Goal: Transaction & Acquisition: Book appointment/travel/reservation

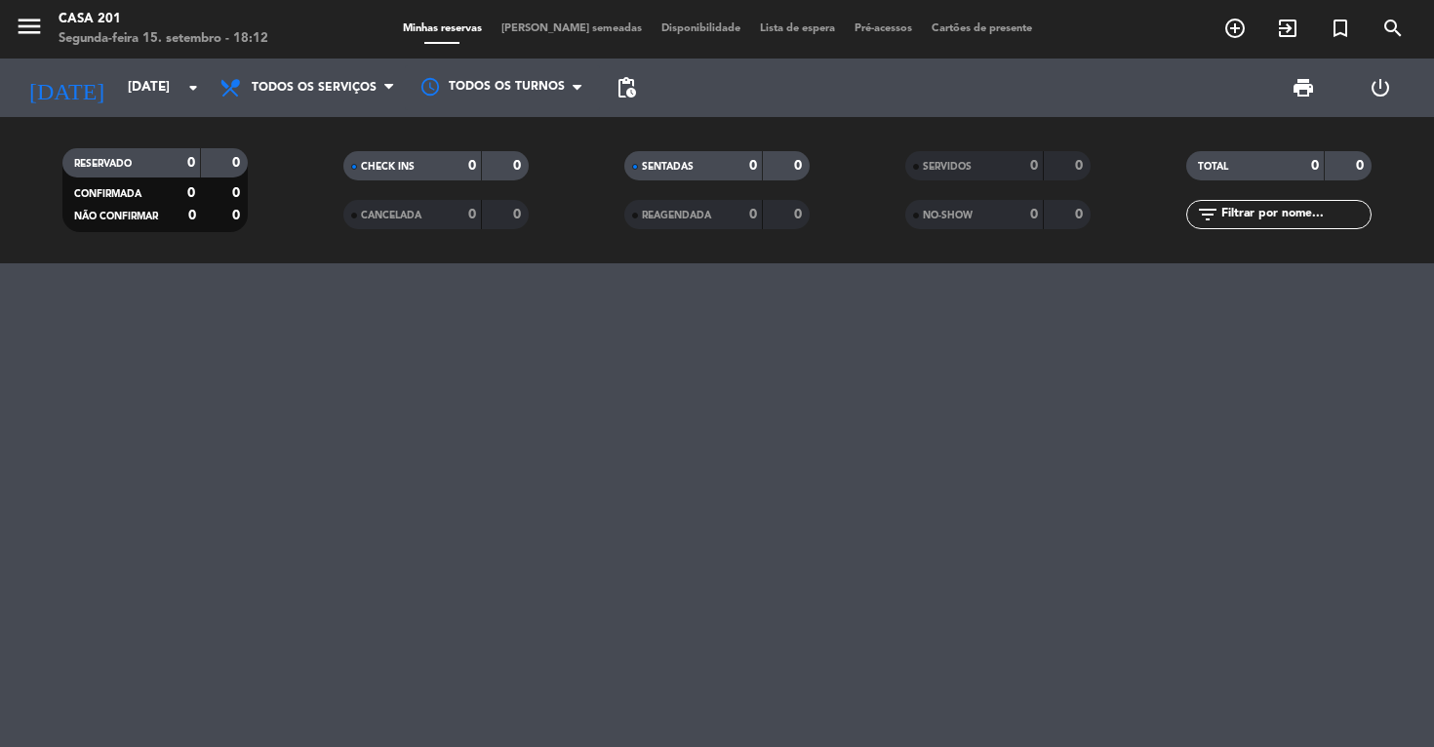
click at [128, 94] on input "[DATE]" at bounding box center [205, 87] width 175 height 35
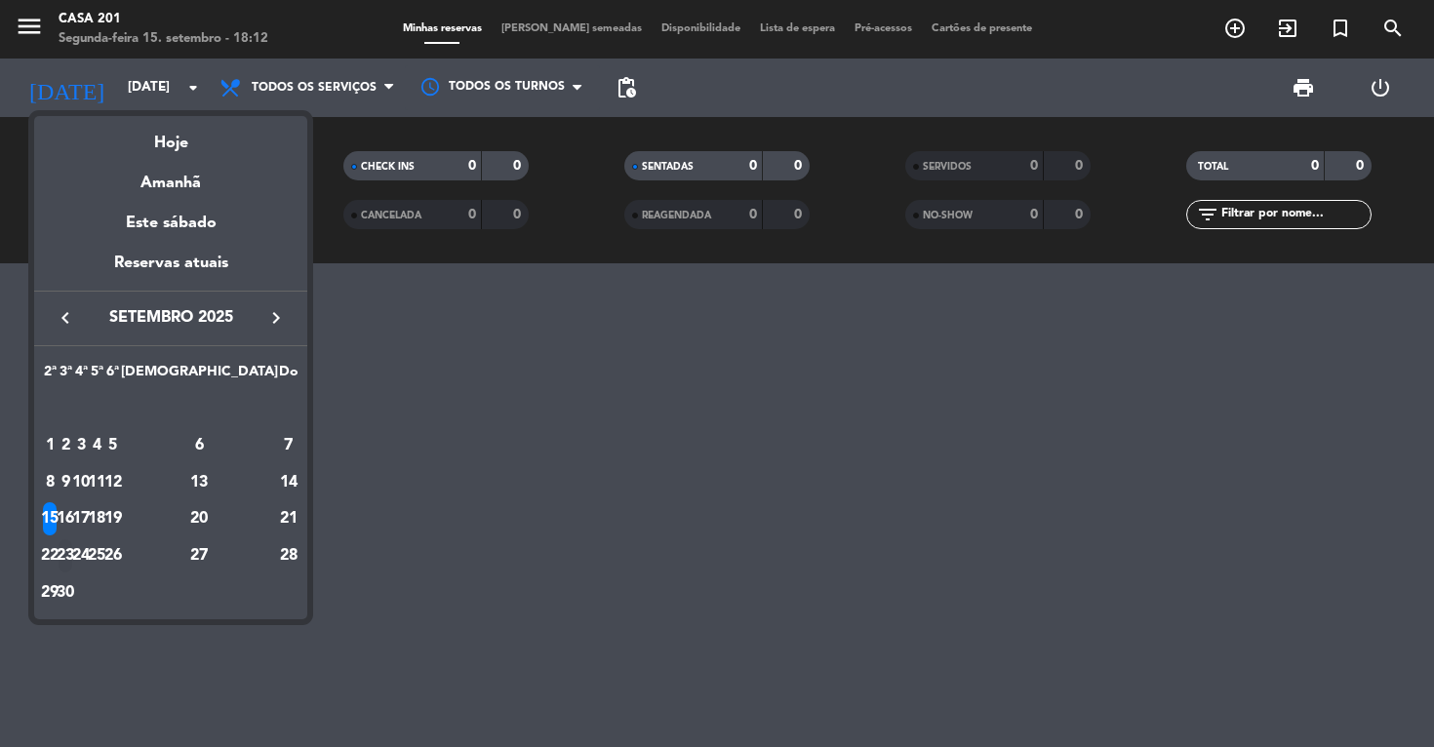
click at [73, 548] on div "23" at bounding box center [66, 555] width 15 height 33
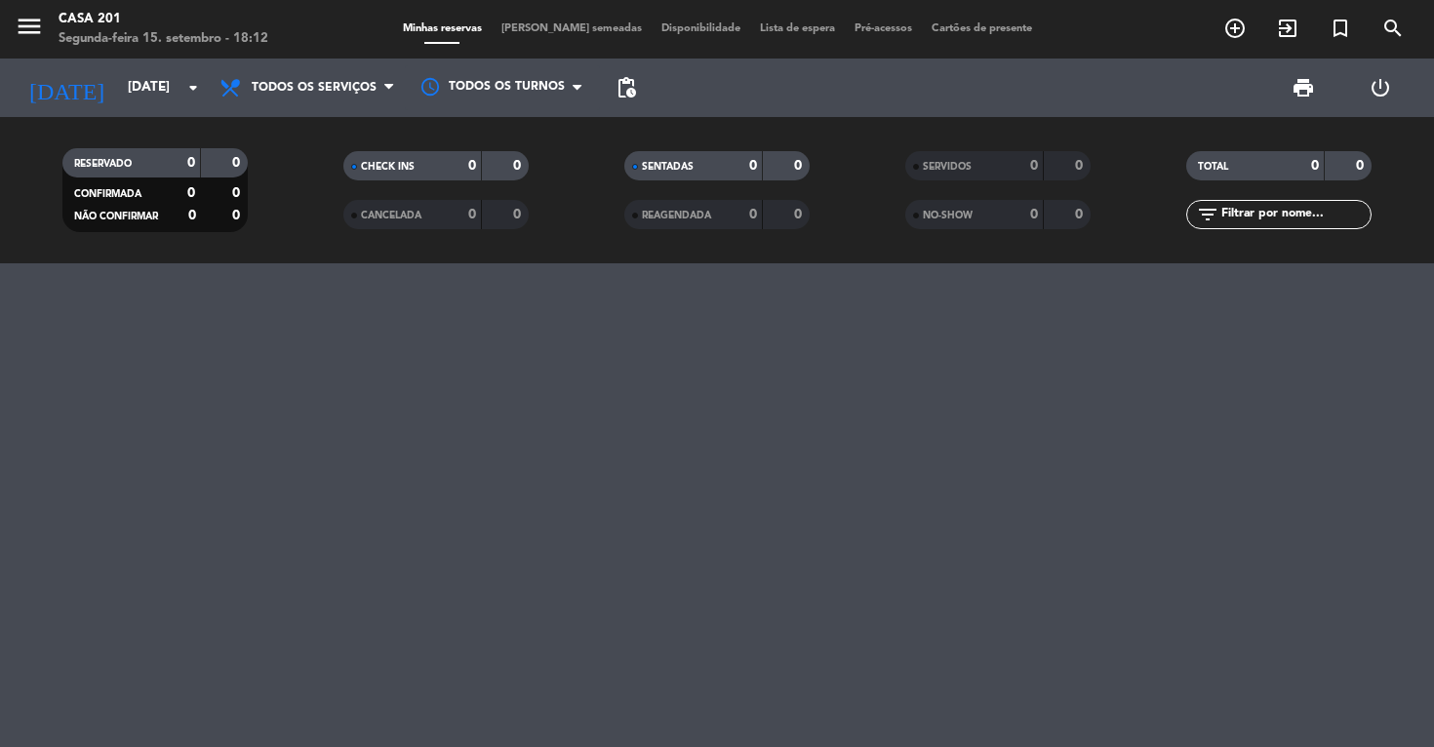
type input "[DATE]"
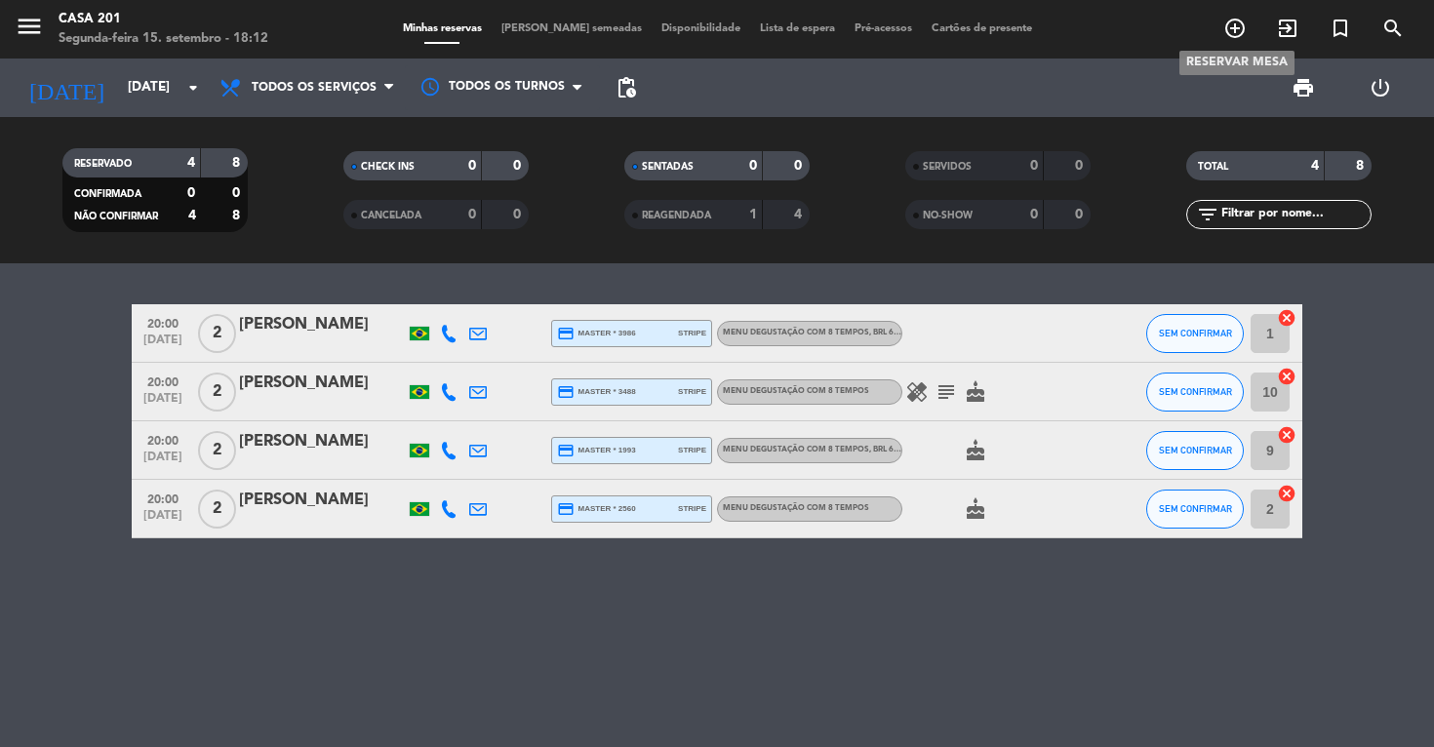
click at [1235, 28] on icon "add_circle_outline" at bounding box center [1234, 28] width 23 height 23
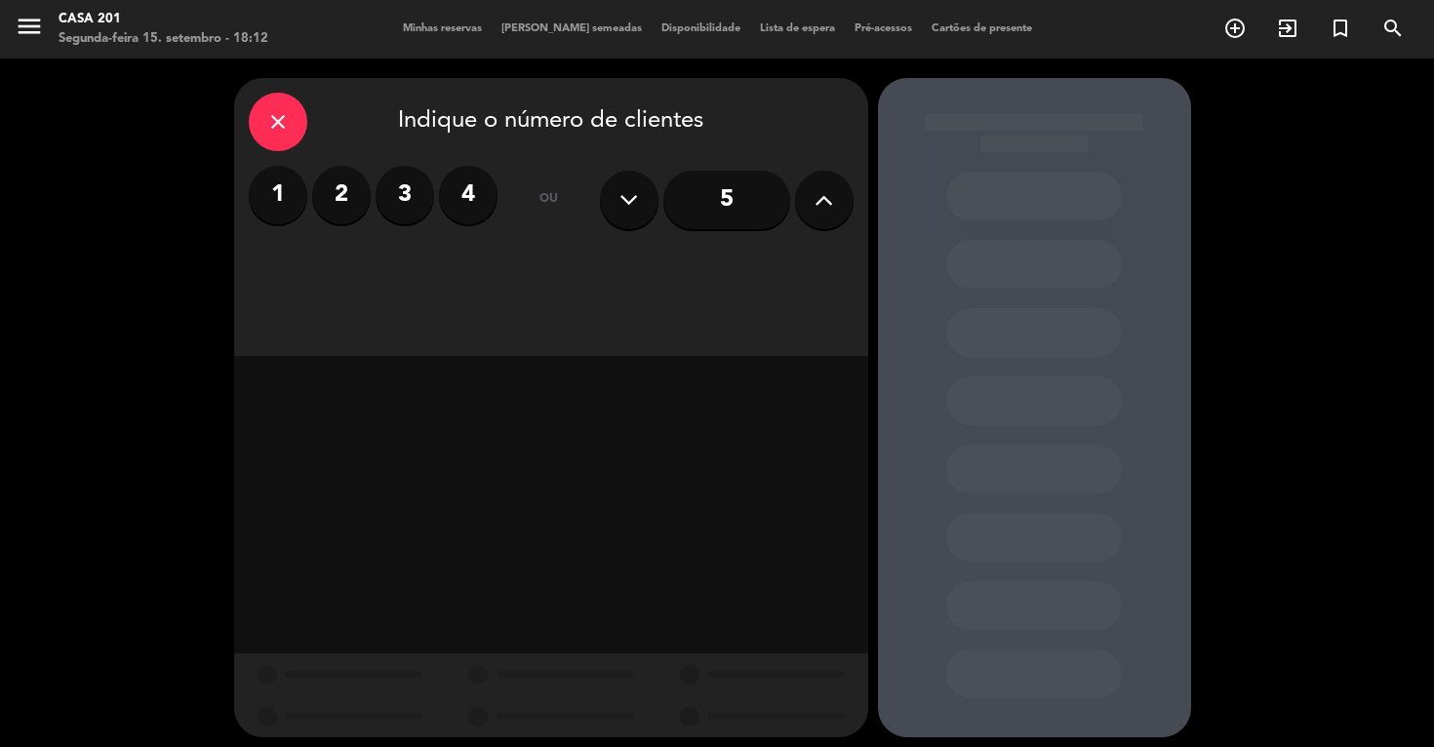
click at [407, 191] on label "3" at bounding box center [404, 195] width 59 height 59
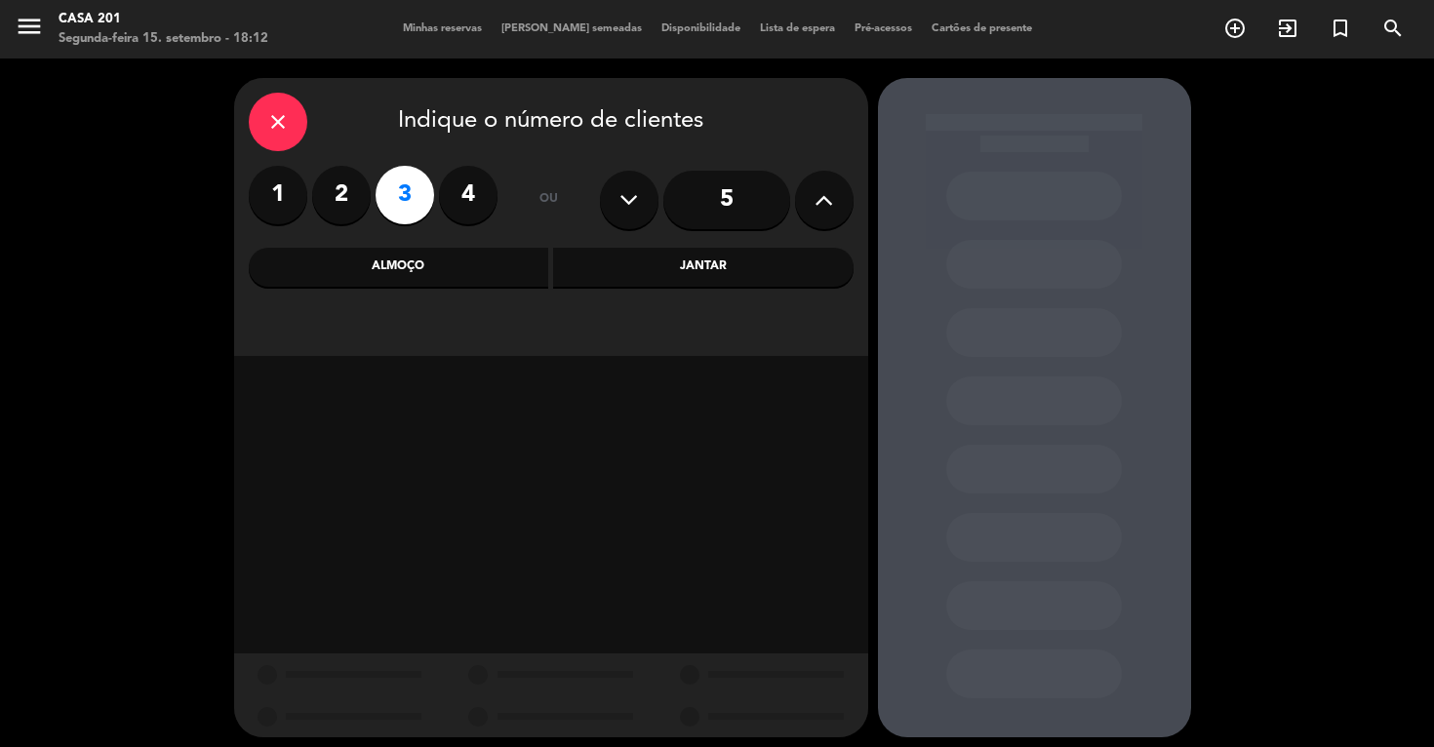
click at [715, 272] on div "Jantar" at bounding box center [703, 267] width 300 height 39
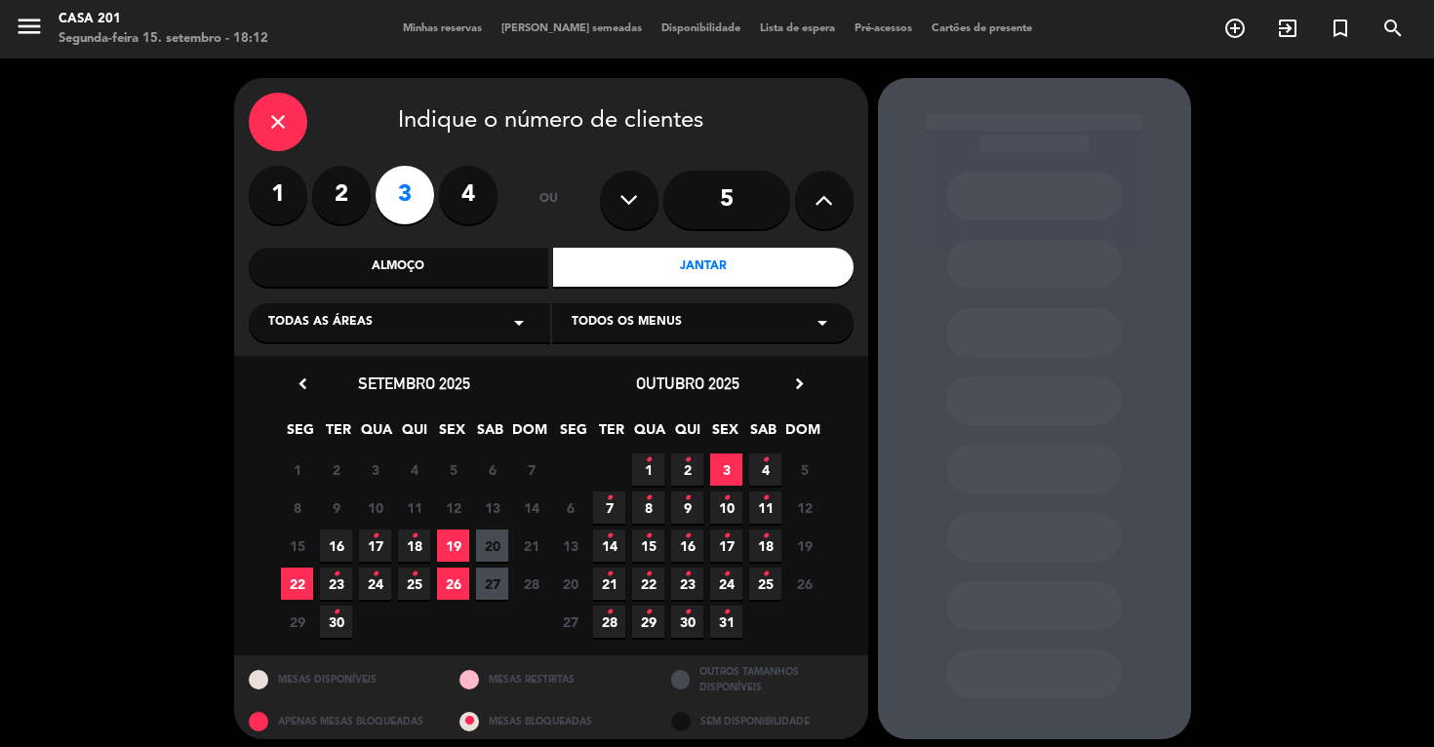
click at [331, 582] on span "23 •" at bounding box center [336, 584] width 32 height 32
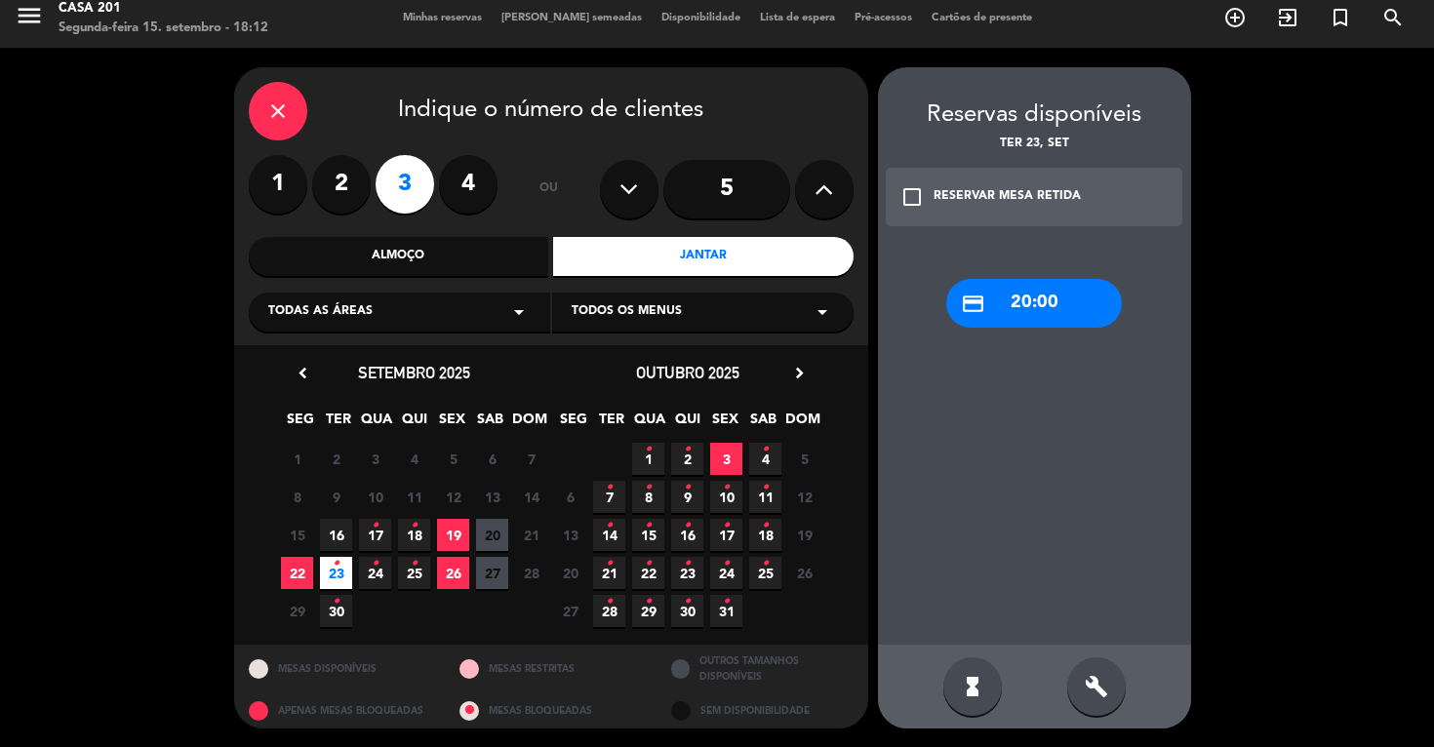
click at [1053, 308] on div "credit_card 20:00" at bounding box center [1034, 303] width 176 height 49
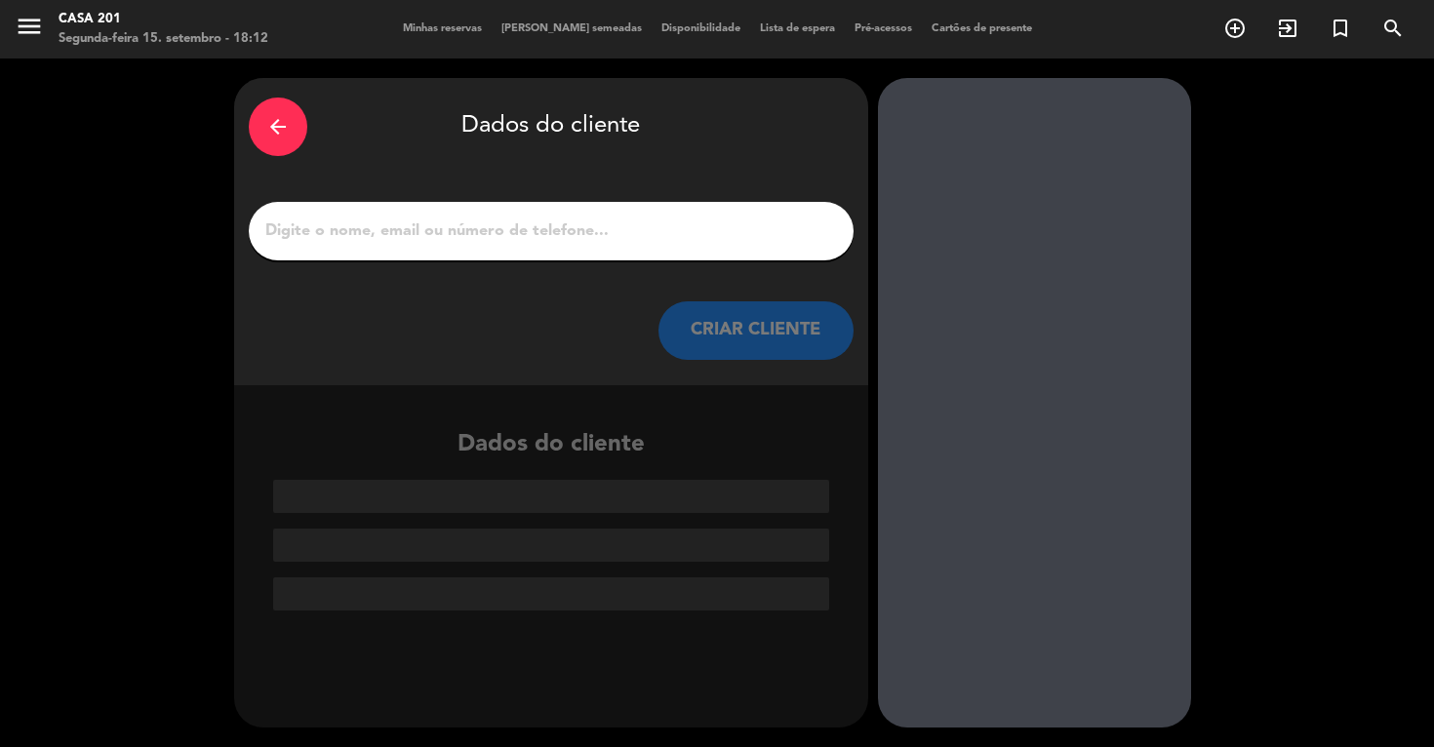
click at [426, 239] on input "1" at bounding box center [550, 230] width 575 height 27
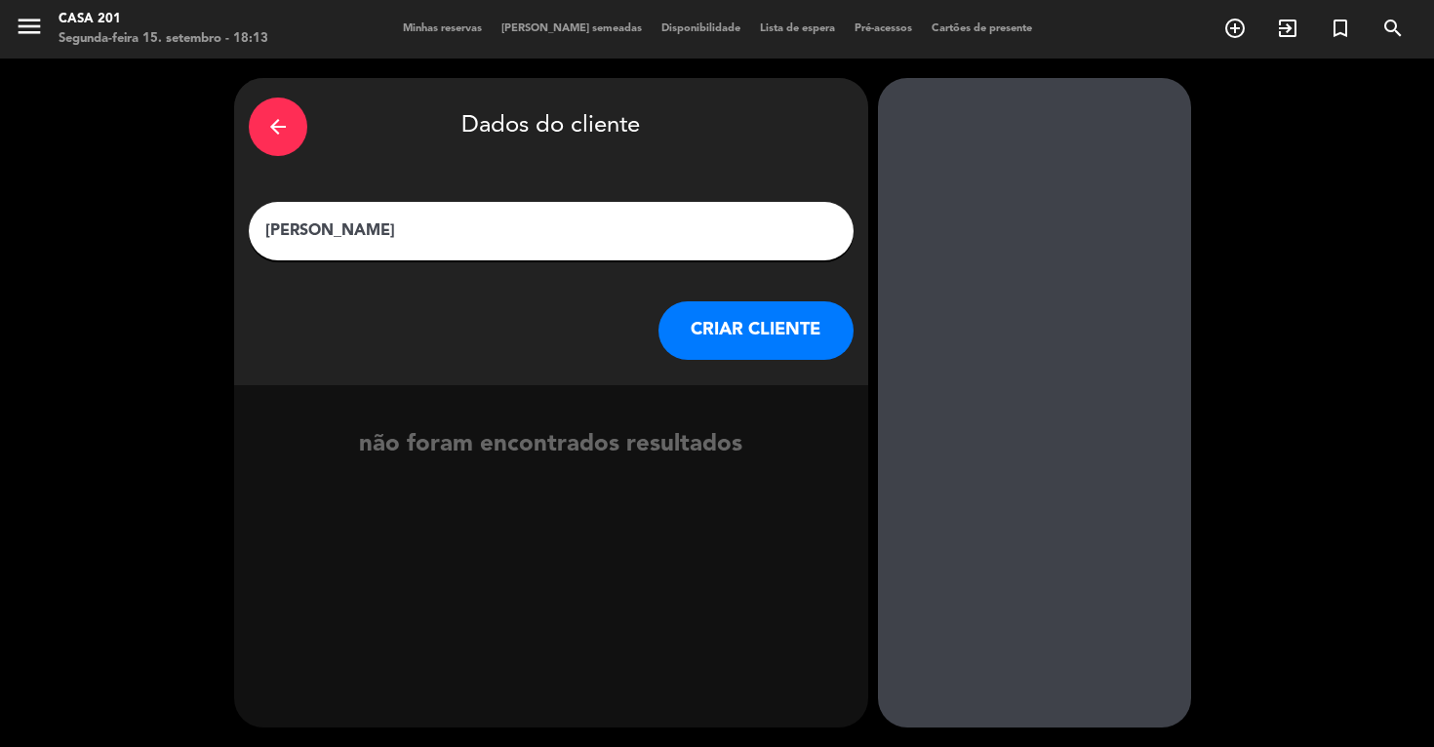
type input "[PERSON_NAME]"
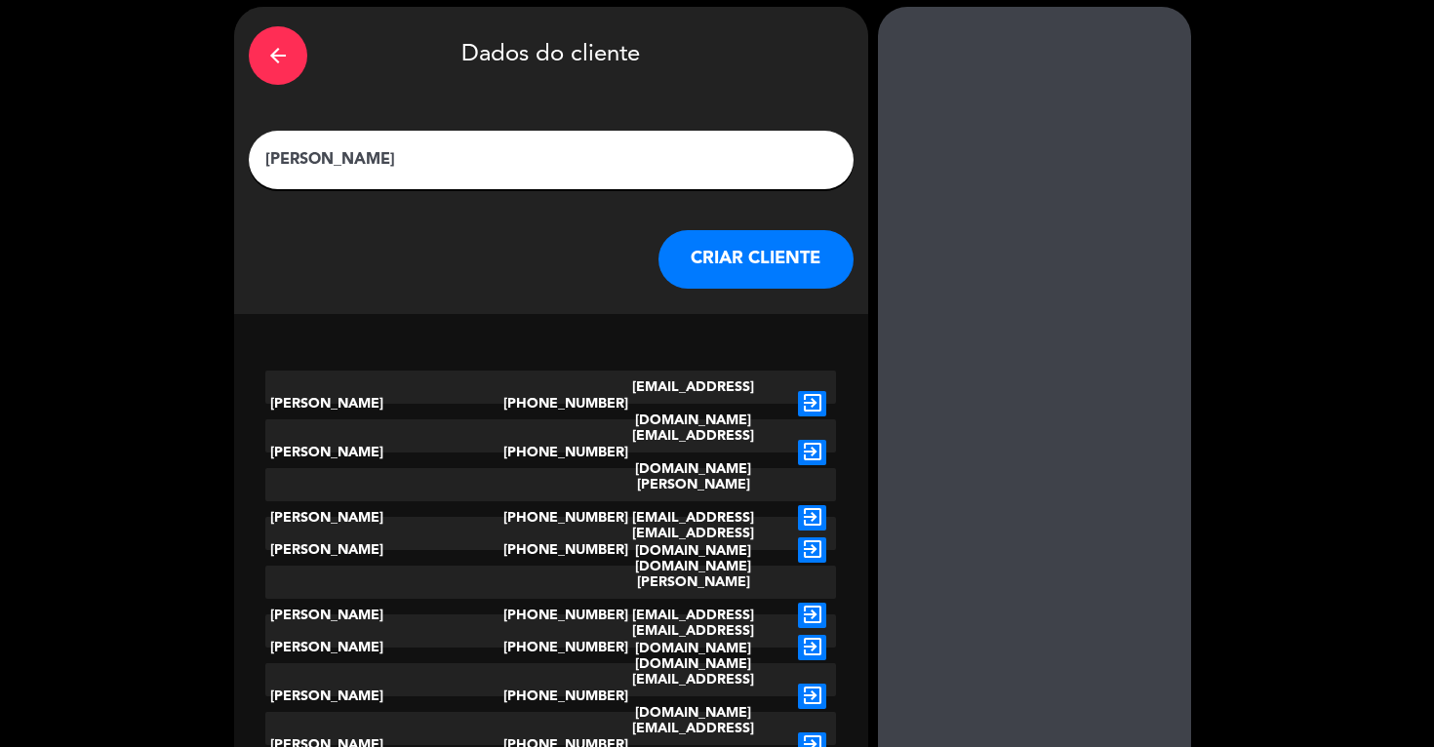
scroll to position [72, 0]
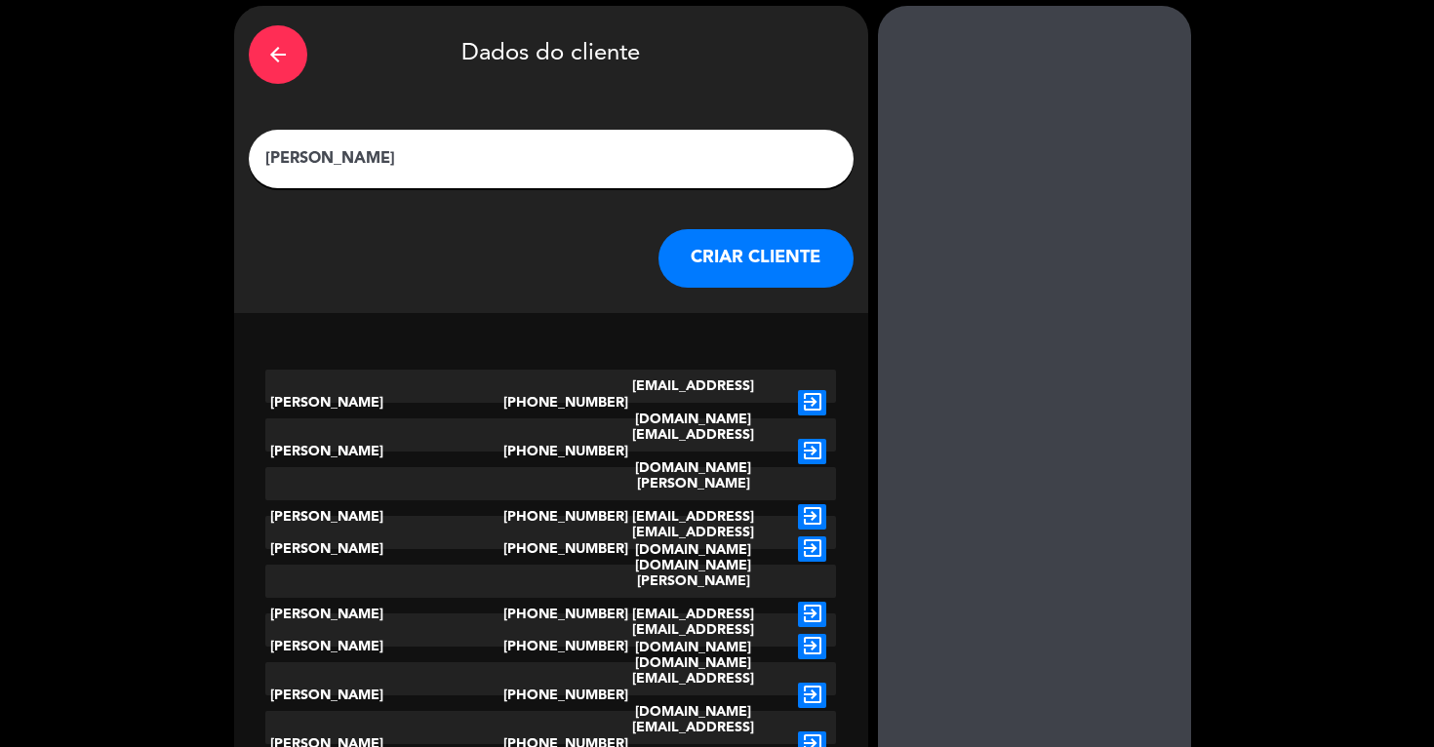
click at [813, 634] on icon "exit_to_app" at bounding box center [812, 646] width 28 height 25
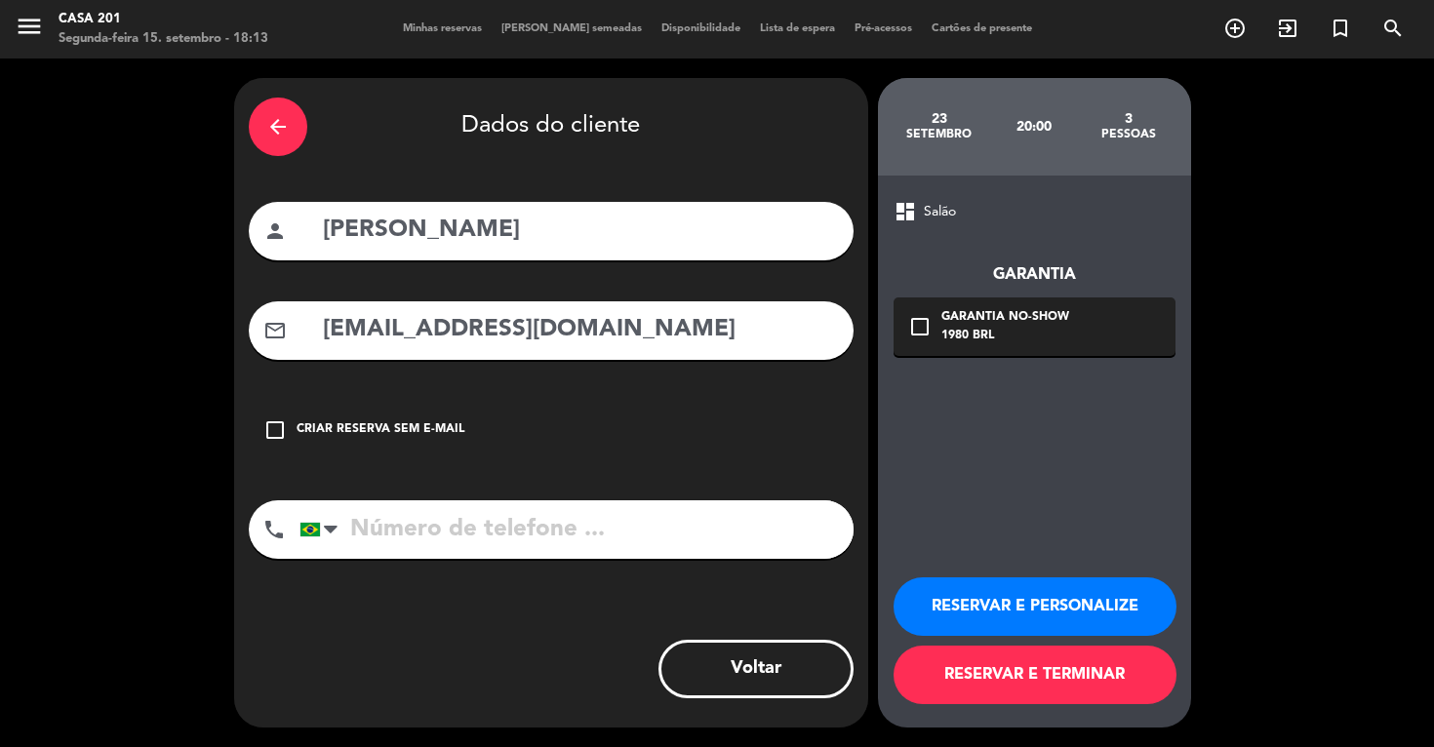
type input "[PHONE_NUMBER]"
click at [917, 331] on icon "check_box_outline_blank" at bounding box center [919, 326] width 23 height 23
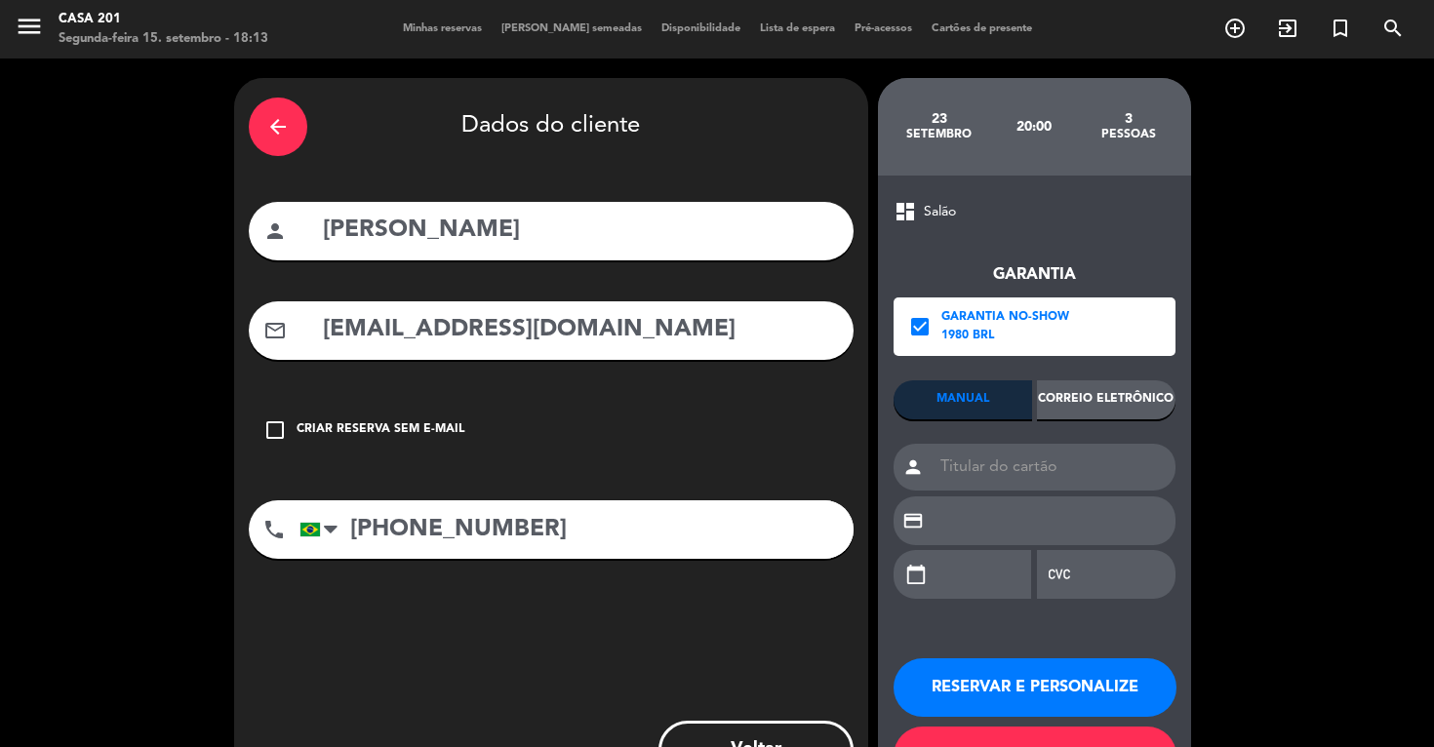
click at [1082, 391] on div "Correio eletrônico" at bounding box center [1106, 399] width 138 height 39
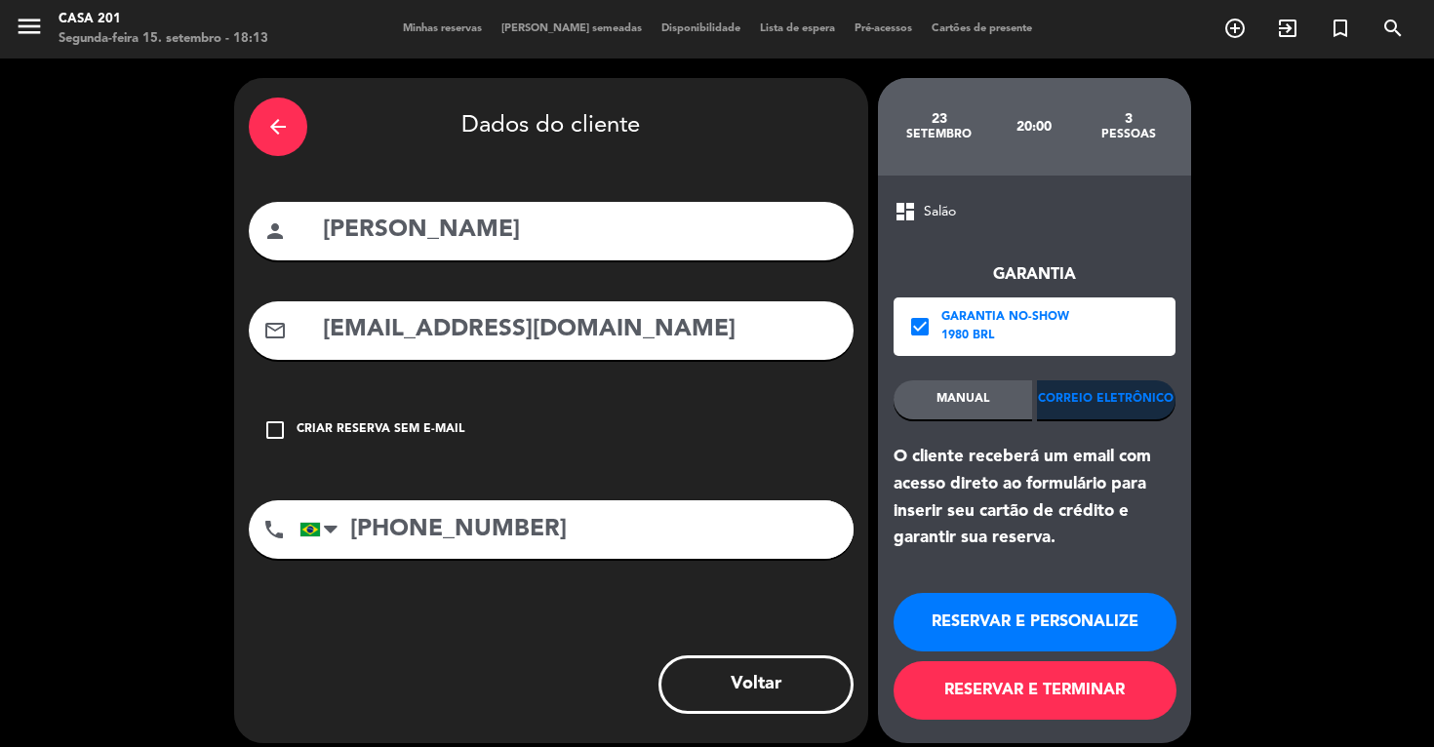
click at [1023, 691] on button "RESERVAR E TERMINAR" at bounding box center [1034, 690] width 283 height 59
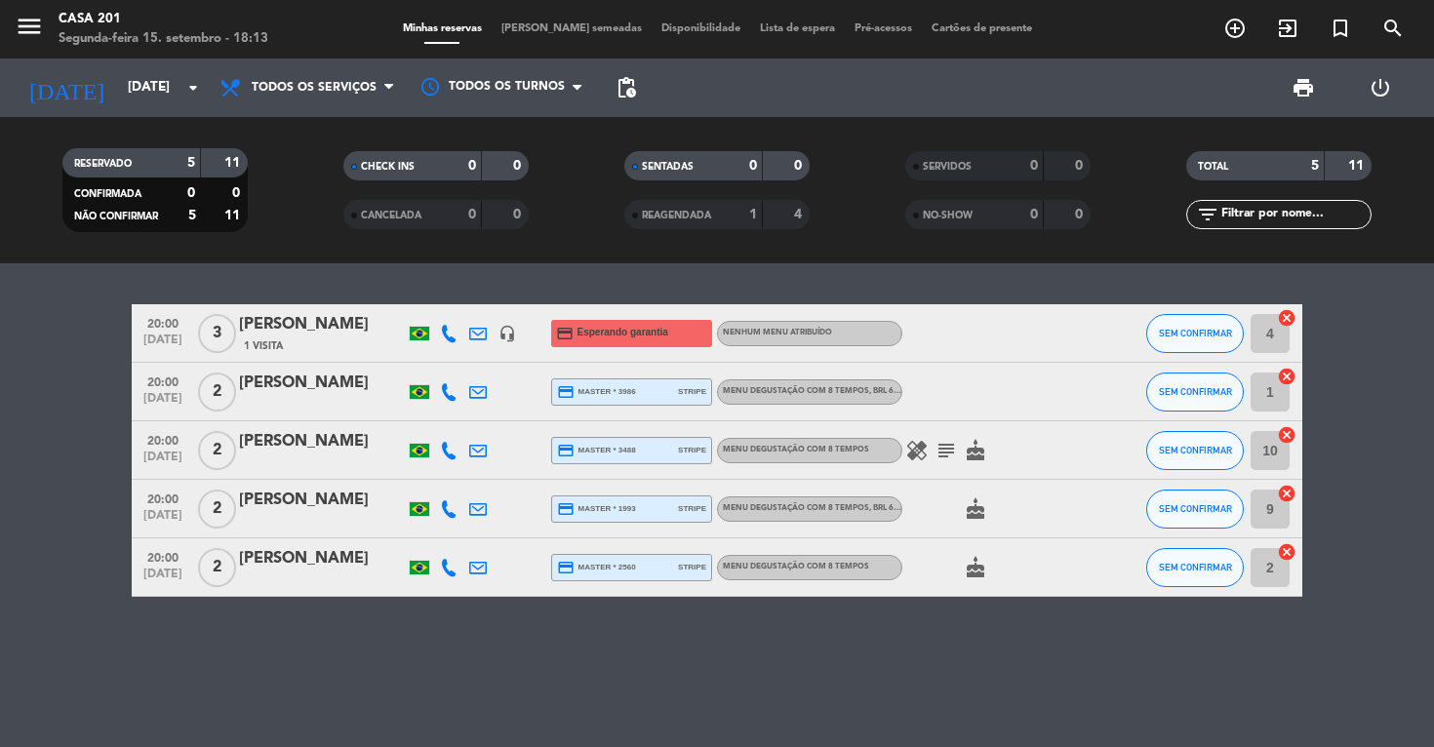
click at [295, 333] on div "[PERSON_NAME]" at bounding box center [322, 324] width 166 height 25
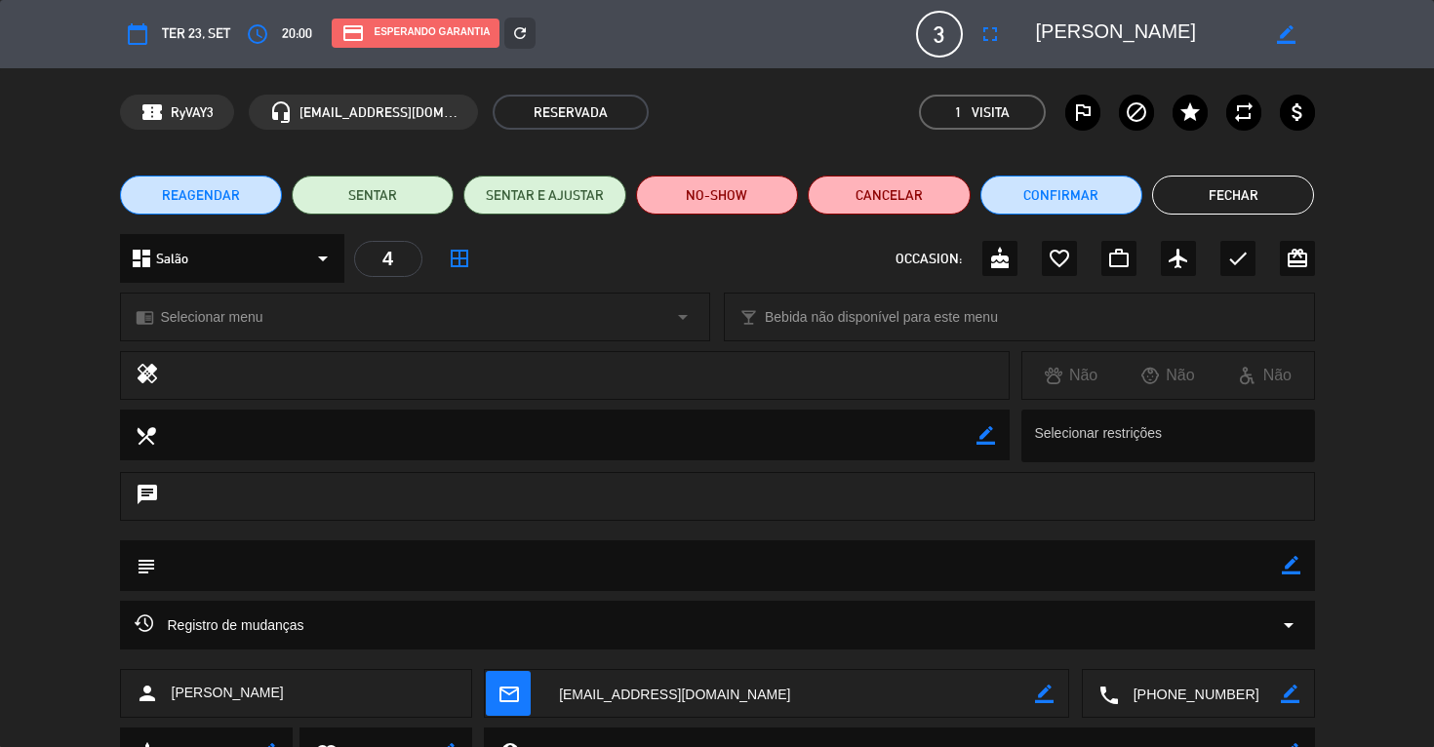
click at [1285, 568] on icon "border_color" at bounding box center [1290, 565] width 19 height 19
click at [1154, 568] on textarea at bounding box center [718, 565] width 1125 height 50
click at [363, 561] on textarea at bounding box center [718, 565] width 1125 height 50
click at [356, 562] on textarea at bounding box center [718, 565] width 1125 height 50
click at [449, 565] on textarea at bounding box center [718, 565] width 1125 height 50
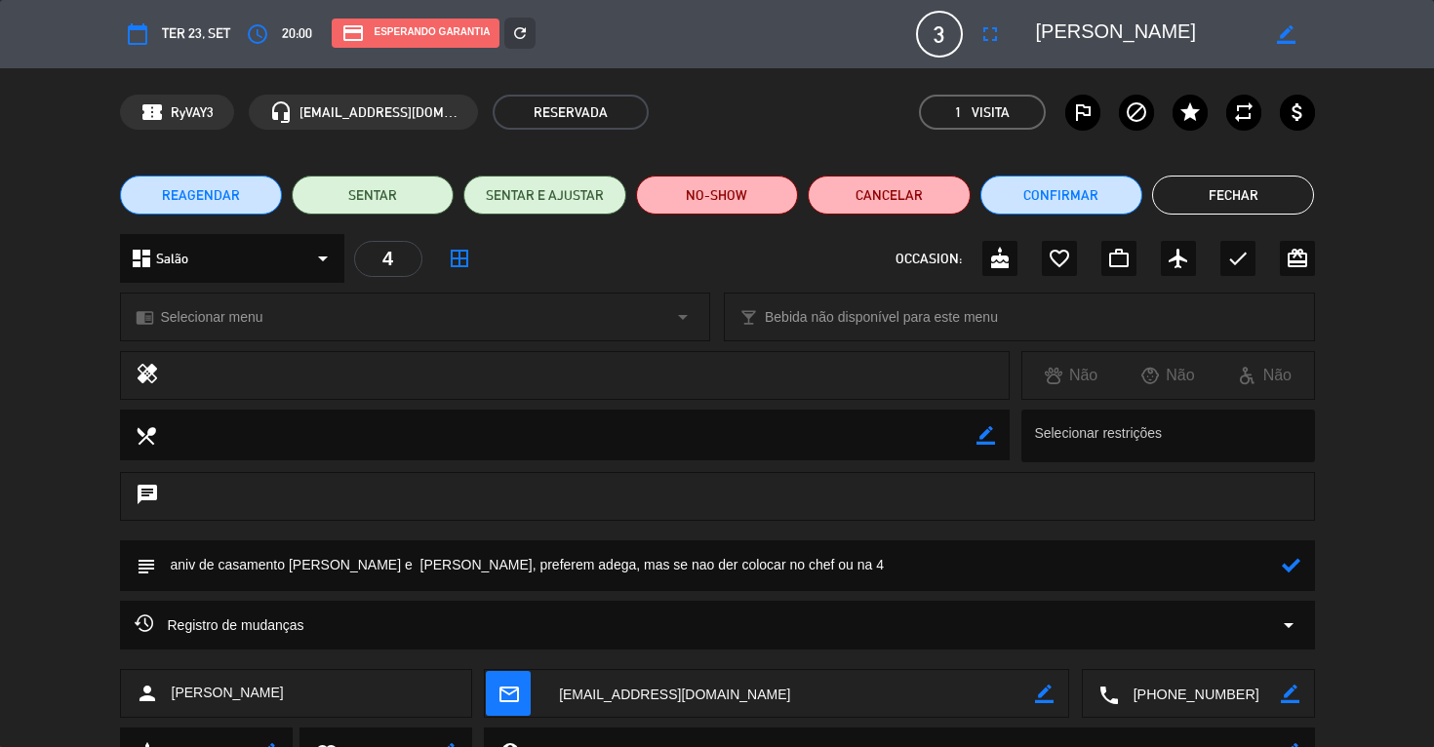
type textarea "aniv de casamento [PERSON_NAME] e [PERSON_NAME], preferem adega, mas se nao der…"
click at [1294, 564] on icon at bounding box center [1290, 565] width 19 height 19
click at [1225, 190] on button "Fechar" at bounding box center [1233, 195] width 162 height 39
